Goal: Information Seeking & Learning: Learn about a topic

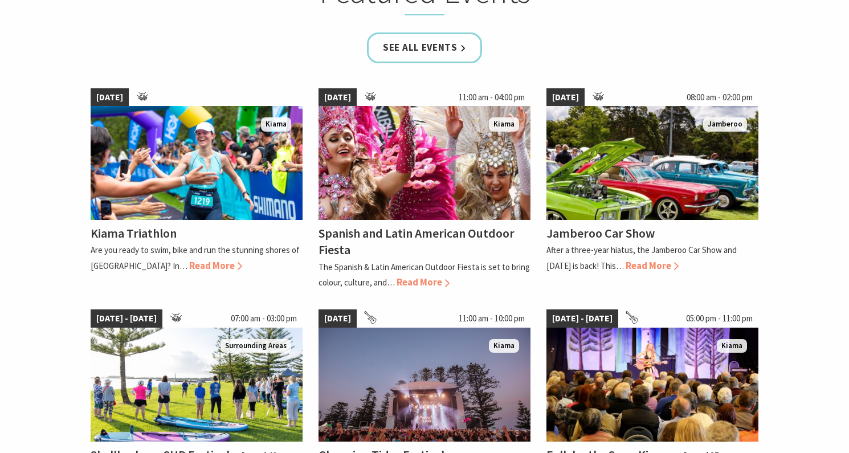
scroll to position [738, 0]
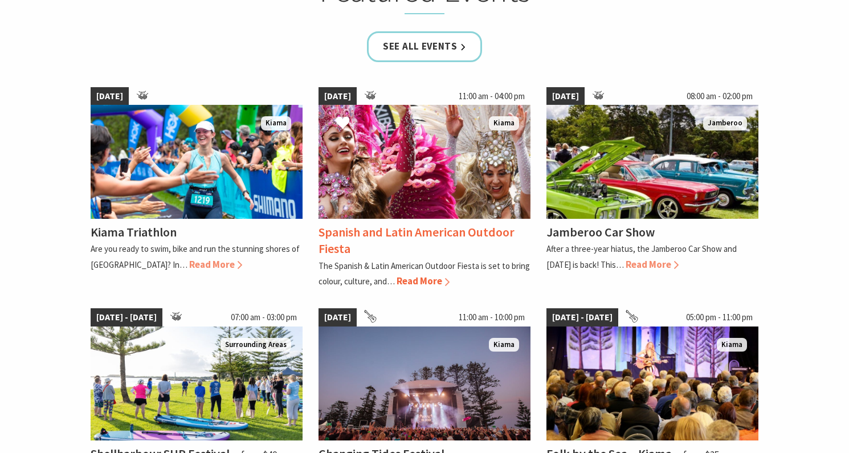
click at [418, 279] on span "Read More" at bounding box center [423, 281] width 53 height 13
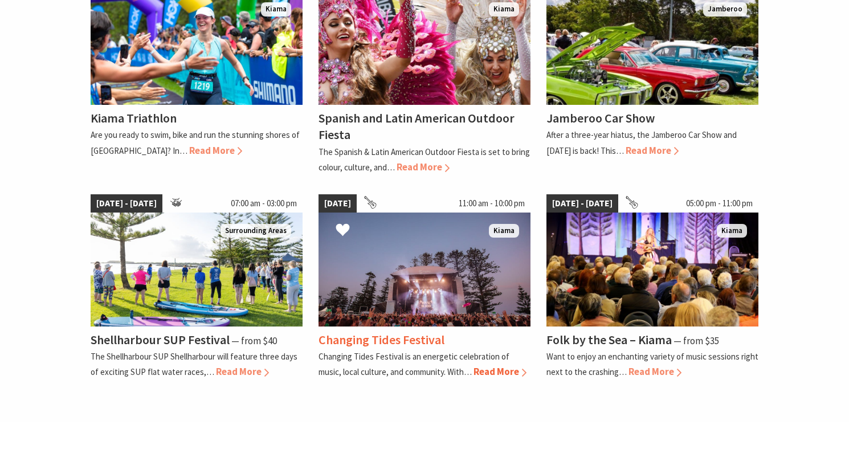
scroll to position [853, 0]
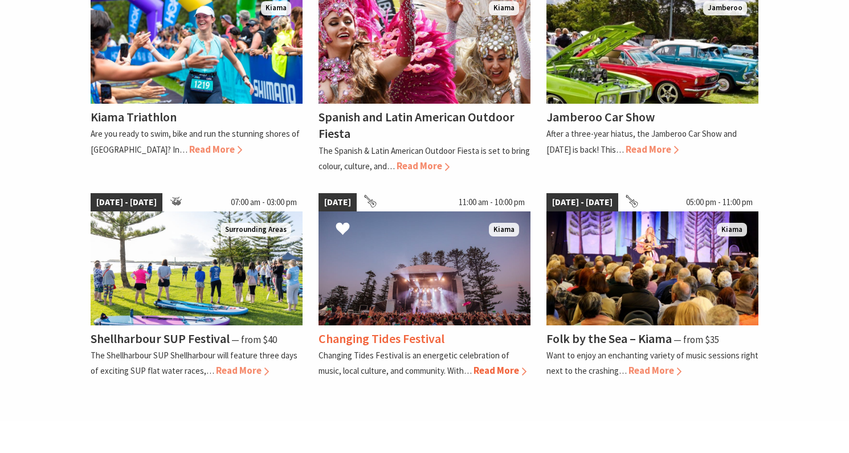
click at [498, 368] on span "Read More" at bounding box center [500, 370] width 53 height 13
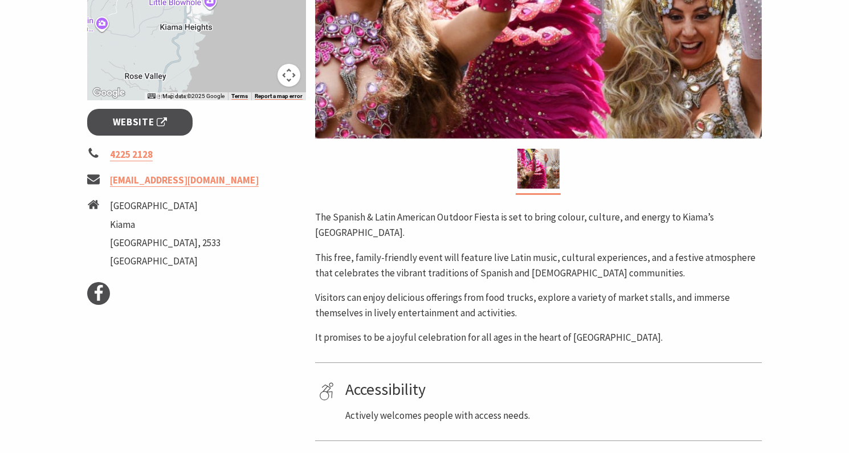
scroll to position [368, 0]
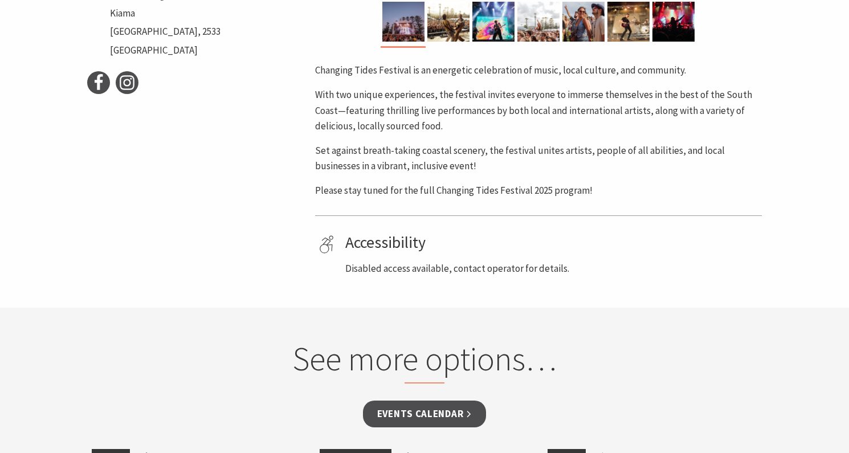
scroll to position [515, 0]
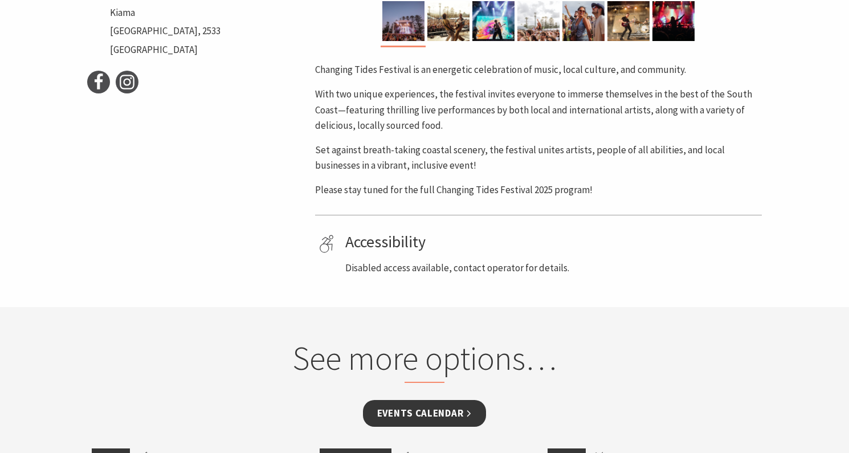
click at [413, 408] on link "Events Calendar" at bounding box center [425, 413] width 124 height 27
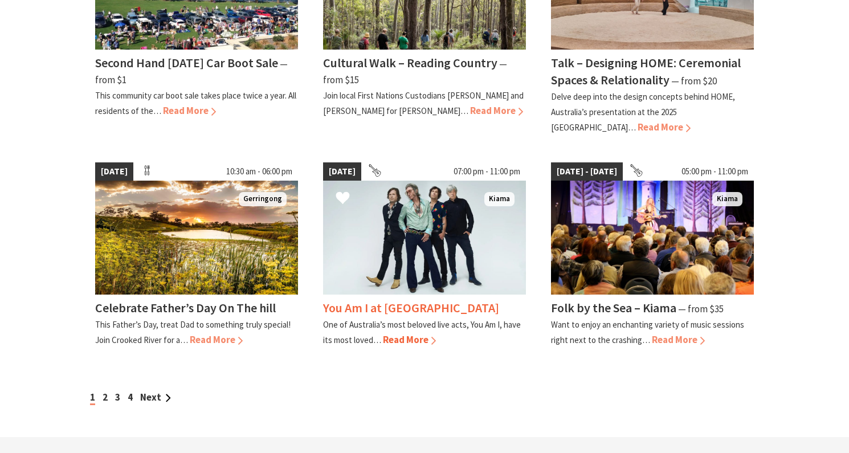
scroll to position [945, 0]
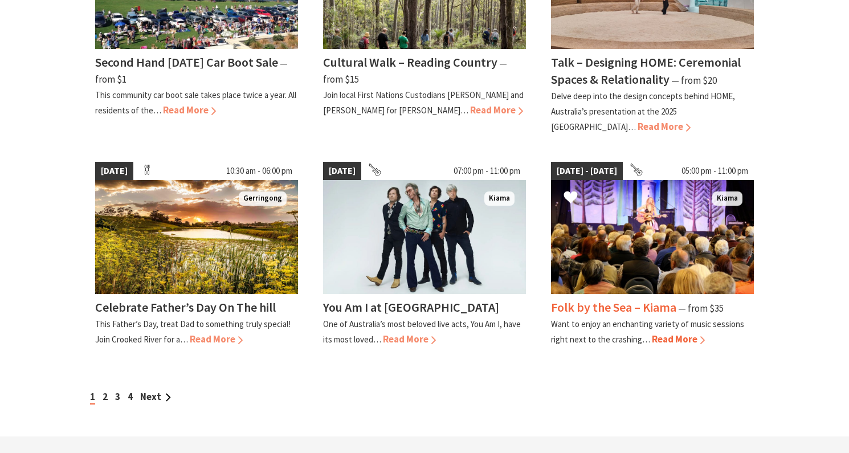
click at [665, 333] on span "Read More" at bounding box center [678, 339] width 53 height 13
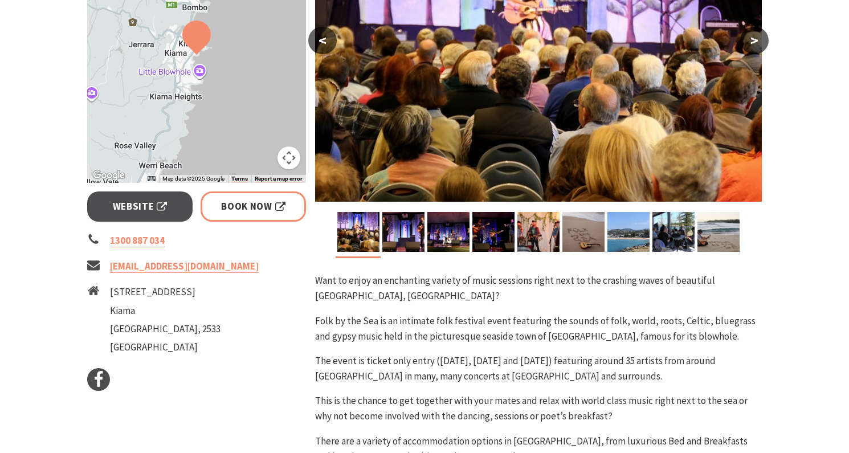
scroll to position [301, 0]
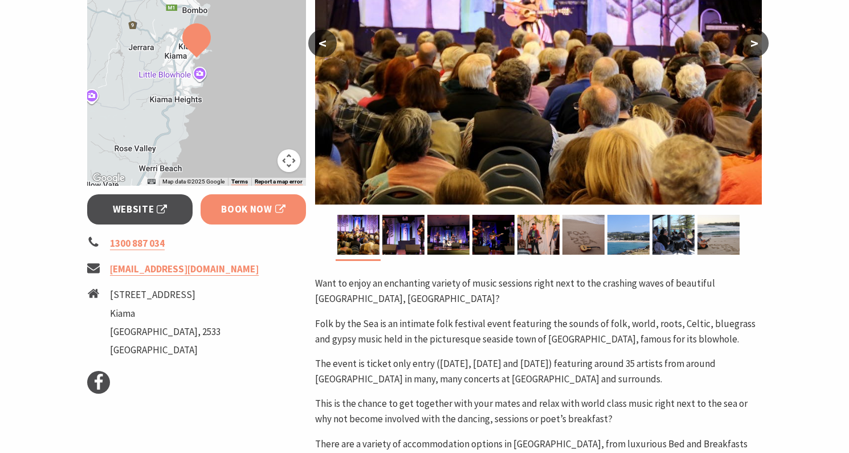
click at [249, 212] on span "Book Now" at bounding box center [253, 209] width 64 height 15
